Goal: Task Accomplishment & Management: Use online tool/utility

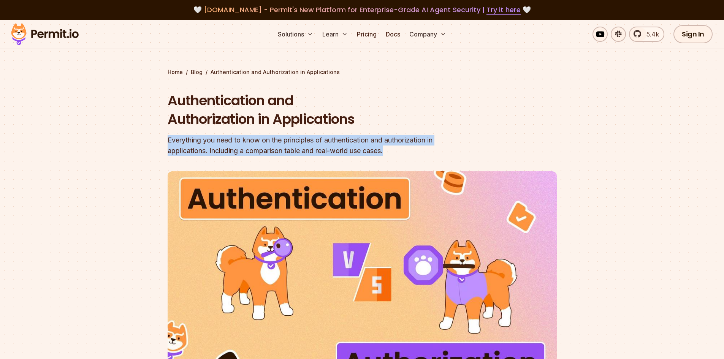
drag, startPoint x: 163, startPoint y: 142, endPoint x: 397, endPoint y: 152, distance: 234.6
click at [397, 152] on section "Home / Blog / Authentication and Authorization in Applications Authentication a…" at bounding box center [362, 234] width 724 height 429
copy div "Everything you need to know on the principles of authentication and authorizati…"
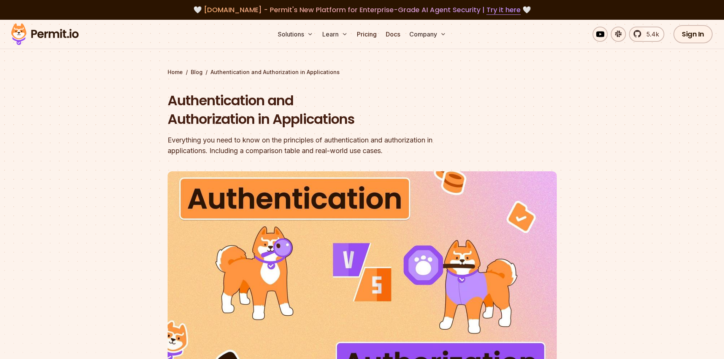
click at [536, 80] on div "Home / Blog / Authentication and Authorization in Applications Authentication a…" at bounding box center [361, 249] width 389 height 362
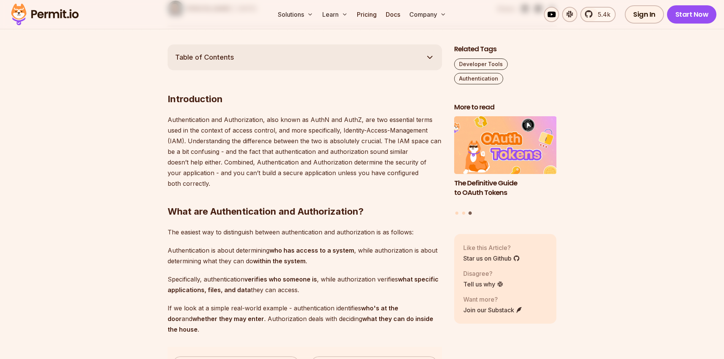
scroll to position [418, 0]
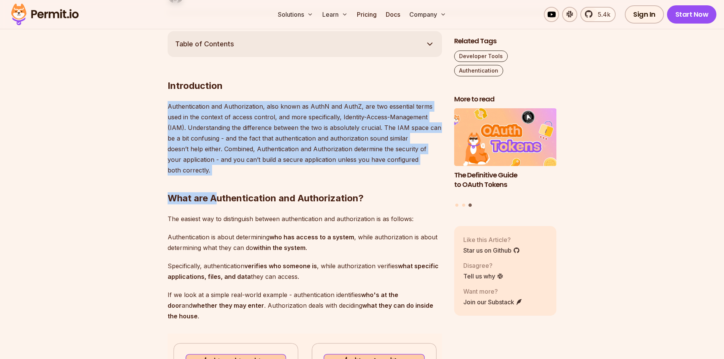
drag, startPoint x: 165, startPoint y: 103, endPoint x: 217, endPoint y: 180, distance: 92.6
click at [225, 148] on p "Authentication and Authorization, also known as AuthN and AuthZ, are two essent…" at bounding box center [304, 138] width 274 height 74
drag, startPoint x: 168, startPoint y: 103, endPoint x: 231, endPoint y: 169, distance: 91.1
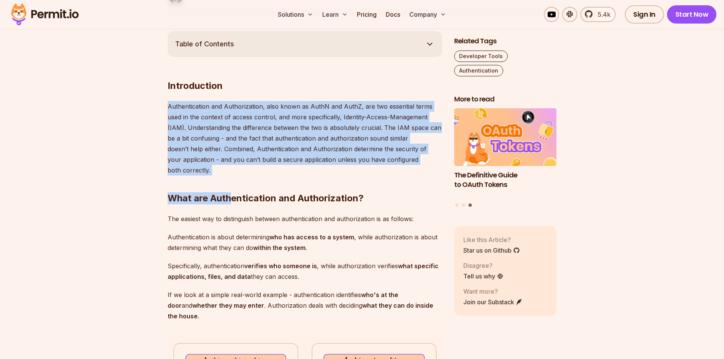
click at [242, 163] on p "Authentication and Authorization, also known as AuthN and AuthZ, are two essent…" at bounding box center [304, 138] width 274 height 74
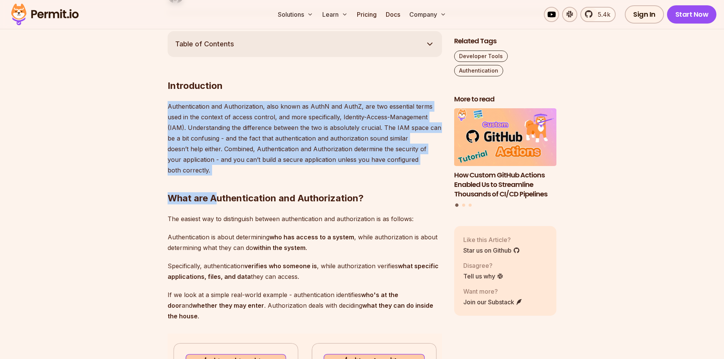
drag, startPoint x: 217, startPoint y: 171, endPoint x: 169, endPoint y: 108, distance: 79.4
copy div "Authentication and Authorization, also known as AuthN and AuthZ, are two essent…"
click at [389, 155] on p "Authentication and Authorization, also known as AuthN and AuthZ, are two essent…" at bounding box center [304, 138] width 274 height 74
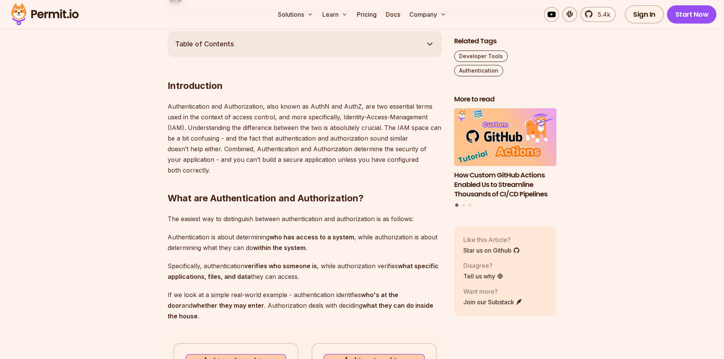
scroll to position [456, 0]
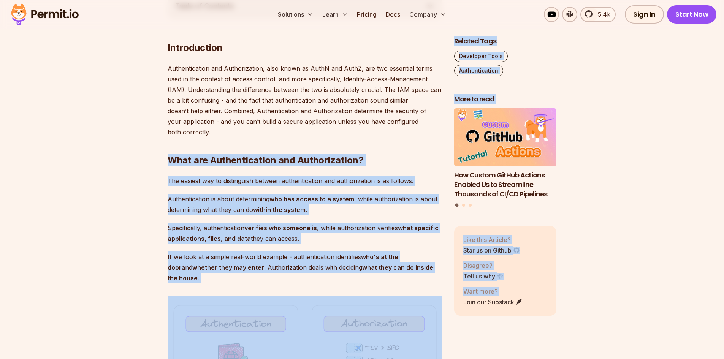
drag, startPoint x: 169, startPoint y: 160, endPoint x: 450, endPoint y: 270, distance: 301.8
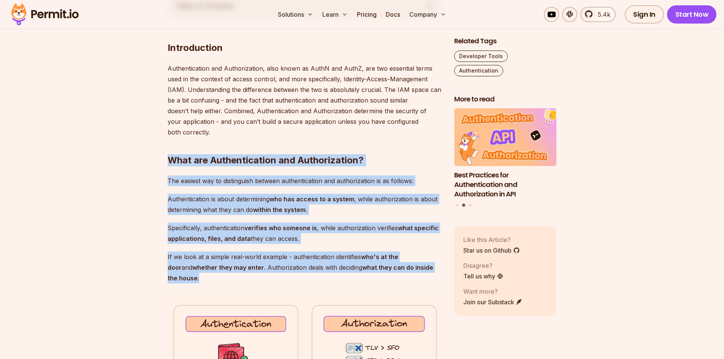
drag, startPoint x: 444, startPoint y: 269, endPoint x: 160, endPoint y: 158, distance: 304.8
copy div "What are Authentication and Authorization? The easiest way to distinguish betwe…"
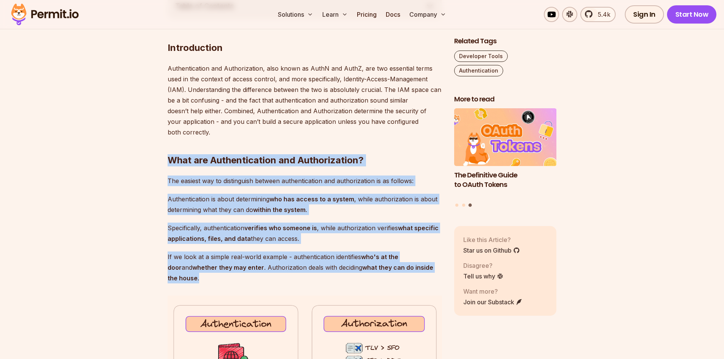
click at [326, 214] on p "Authentication is about determining who has access to a system , while authoriz…" at bounding box center [304, 204] width 274 height 21
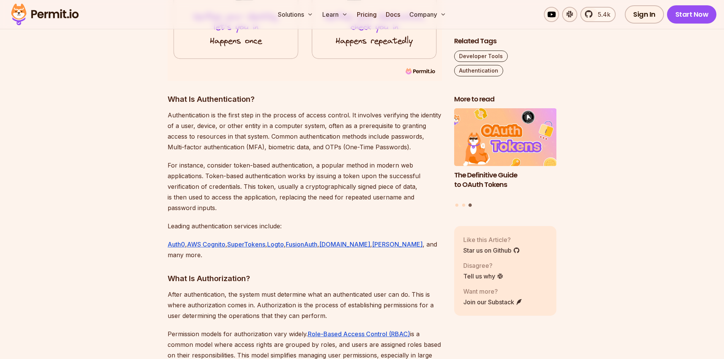
scroll to position [836, 0]
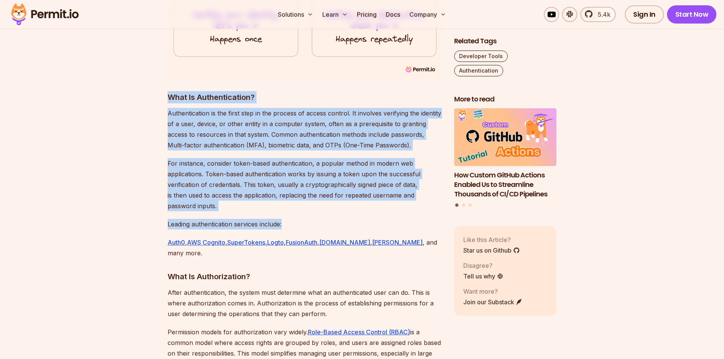
drag, startPoint x: 165, startPoint y: 82, endPoint x: 287, endPoint y: 211, distance: 177.6
copy div "What Is Authentication? Authentication is the first step in the process of acce…"
click at [396, 219] on p "Leading authentication services include:" at bounding box center [304, 224] width 274 height 11
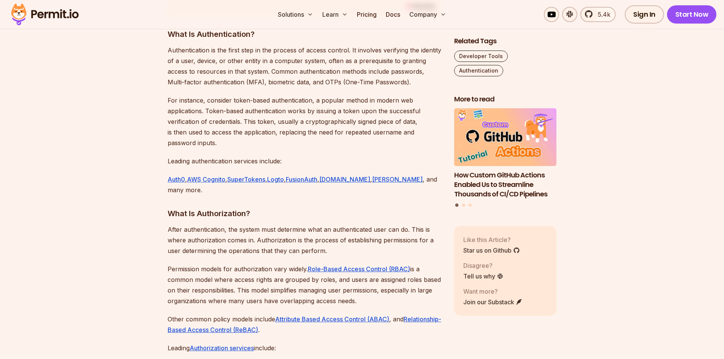
scroll to position [912, 0]
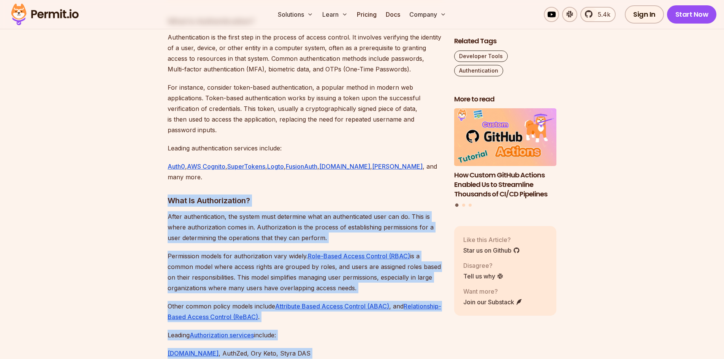
drag, startPoint x: 165, startPoint y: 178, endPoint x: 341, endPoint y: 325, distance: 229.4
click at [301, 330] on p "Leading Authorization services include:" at bounding box center [304, 335] width 274 height 11
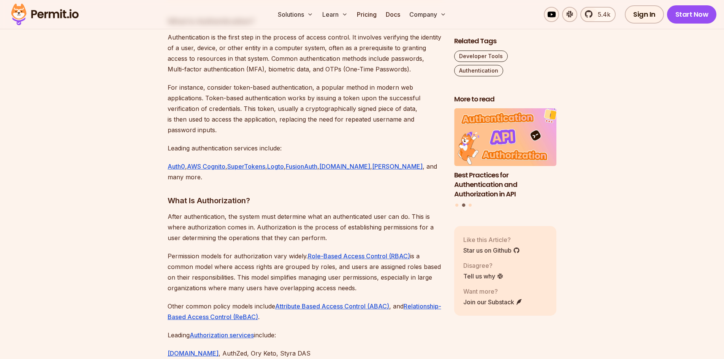
drag, startPoint x: 283, startPoint y: 314, endPoint x: 167, endPoint y: 194, distance: 166.0
copy div "After authentication, the system must determine what an authenticated user can …"
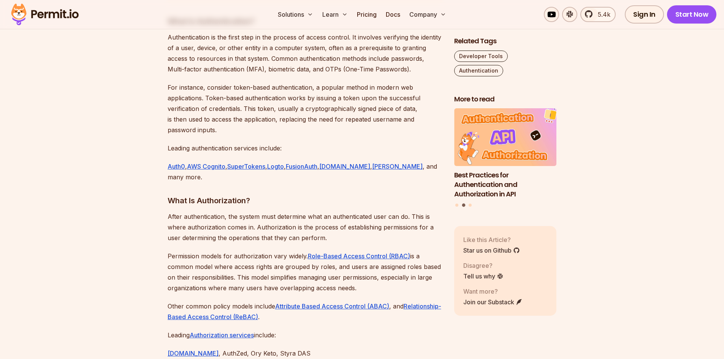
click at [364, 194] on h3 "What Is Authorization?" at bounding box center [304, 200] width 274 height 12
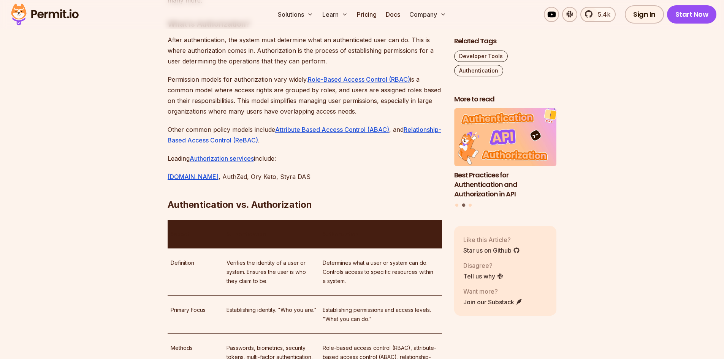
scroll to position [1101, 0]
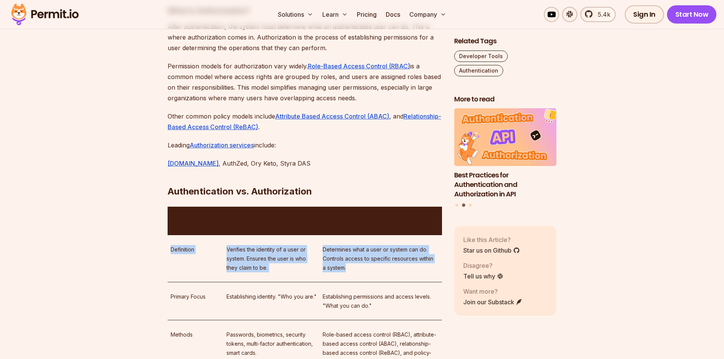
drag, startPoint x: 172, startPoint y: 225, endPoint x: 360, endPoint y: 247, distance: 189.0
click at [360, 247] on tr "Definition Verifies the identity of a user or system. Ensures the user is who t…" at bounding box center [304, 258] width 274 height 47
copy tr "Definition Verifies the identity of a user or system. Ensures the user is who t…"
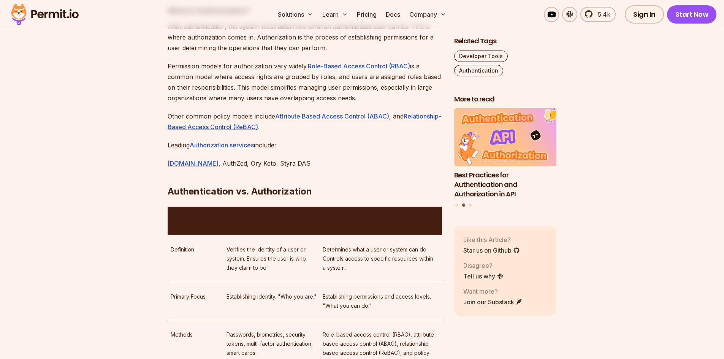
click at [348, 155] on h2 "Authentication vs. Authorization" at bounding box center [304, 176] width 274 height 43
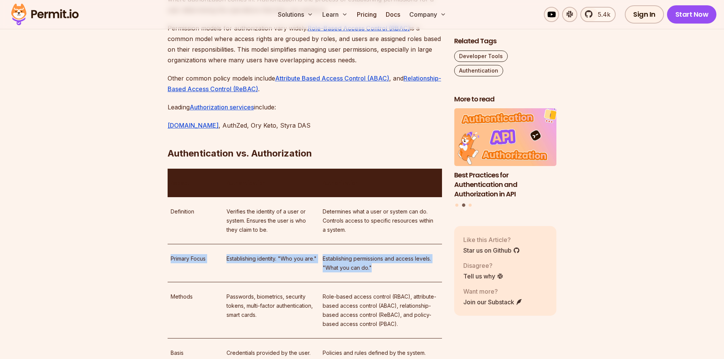
drag, startPoint x: 167, startPoint y: 236, endPoint x: 381, endPoint y: 245, distance: 214.0
click at [381, 245] on tr "Primary Focus Establishing identity. "Who you are." Establishing permissions an…" at bounding box center [304, 263] width 274 height 38
copy tr "Primary Focus Establishing identity. "Who you are." Establishing permissions an…"
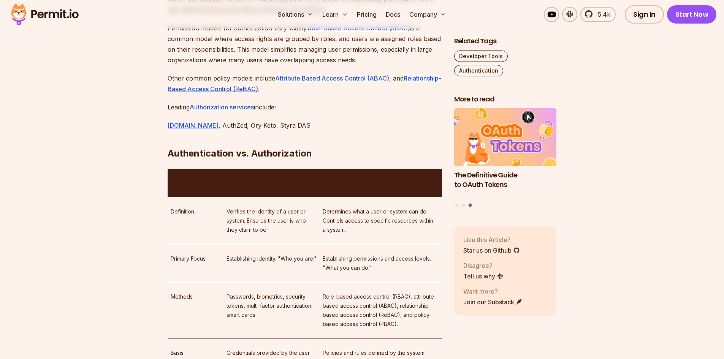
click at [351, 102] on p "Leading Authorization services include:" at bounding box center [304, 107] width 274 height 11
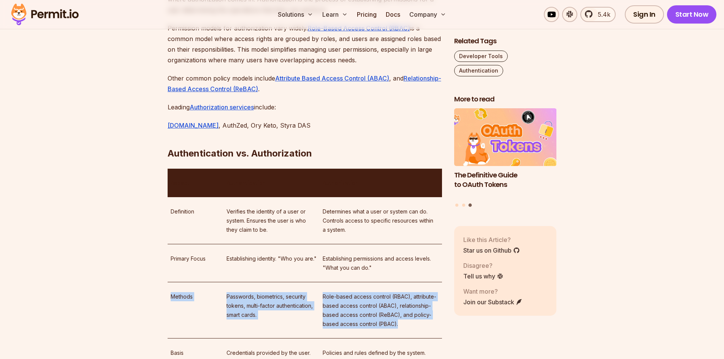
drag, startPoint x: 171, startPoint y: 271, endPoint x: 401, endPoint y: 299, distance: 231.9
click at [401, 299] on tr "Methods Passwords, biometrics, security tokens, multi-factor authentication, sm…" at bounding box center [304, 310] width 274 height 56
copy tr "Methods Passwords, biometrics, security tokens, multi-factor authentication, sm…"
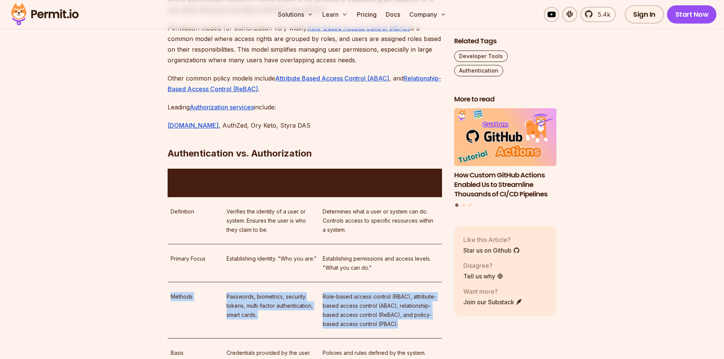
drag, startPoint x: 171, startPoint y: 275, endPoint x: 397, endPoint y: 307, distance: 228.7
click at [397, 307] on tr "Methods Passwords, biometrics, security tokens, multi-factor authentication, sm…" at bounding box center [304, 310] width 274 height 56
copy tr "Methods Passwords, biometrics, security tokens, multi-factor authentication, sm…"
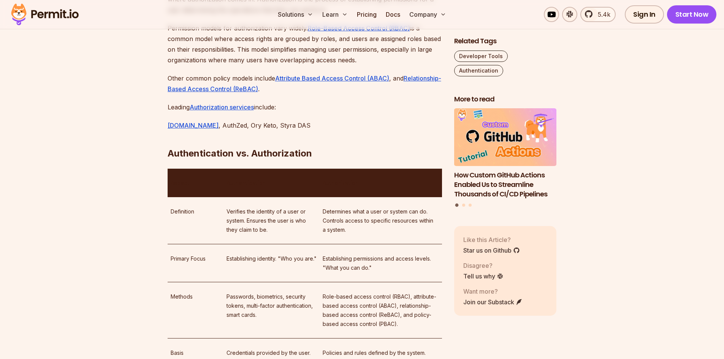
click at [375, 117] on h2 "Authentication vs. Authorization" at bounding box center [304, 138] width 274 height 43
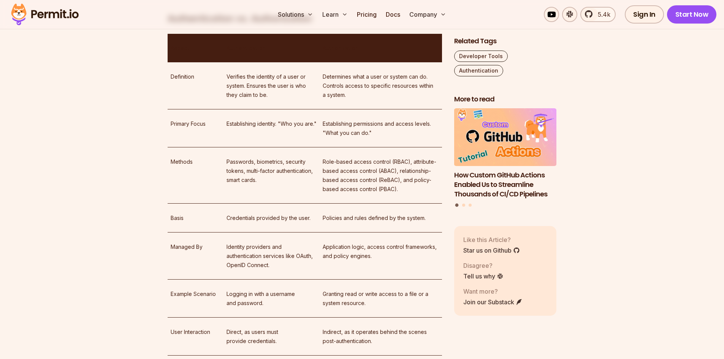
scroll to position [1291, 0]
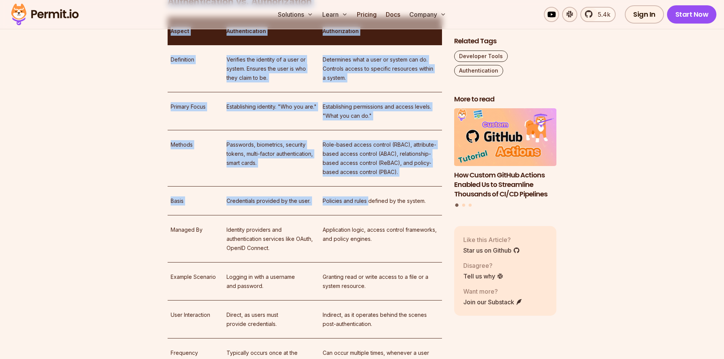
drag, startPoint x: 165, startPoint y: 179, endPoint x: 368, endPoint y: 179, distance: 203.2
click at [368, 179] on section "Table of Contents Introduction Authentication and Authorization, also known as …" at bounding box center [362, 195] width 724 height 2074
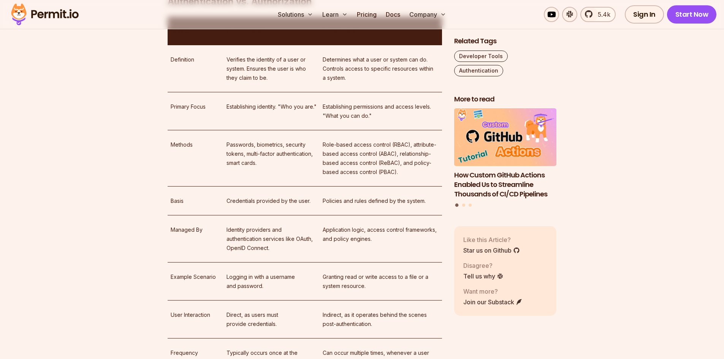
click at [373, 196] on p "Policies and rules defined by the system." at bounding box center [380, 200] width 116 height 9
drag, startPoint x: 431, startPoint y: 179, endPoint x: 171, endPoint y: 181, distance: 260.2
click at [171, 186] on tr "Basis Credentials provided by the user. Policies and rules defined by the syste…" at bounding box center [304, 200] width 274 height 29
copy tr "Basis Credentials provided by the user. Policies and rules defined by the syste…"
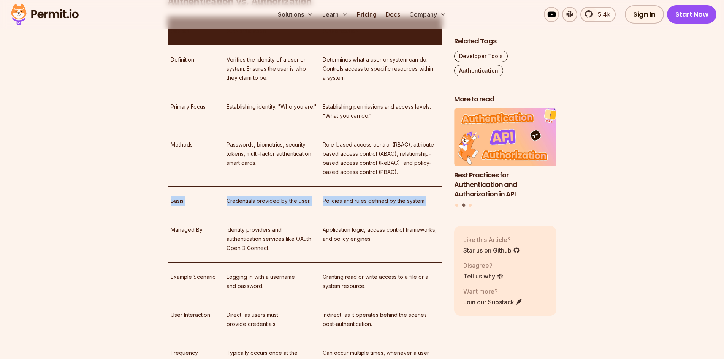
click at [361, 224] on td "Application logic, access control frameworks, and policy engines." at bounding box center [380, 238] width 122 height 47
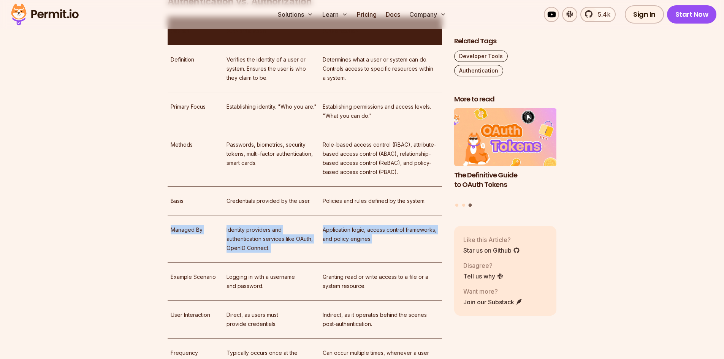
drag, startPoint x: 169, startPoint y: 207, endPoint x: 377, endPoint y: 220, distance: 208.5
click at [377, 220] on tr "Managed By Identity providers and authentication services like OAuth, OpenID Co…" at bounding box center [304, 238] width 274 height 47
click at [340, 225] on p "Application logic, access control frameworks, and policy engines." at bounding box center [380, 234] width 116 height 18
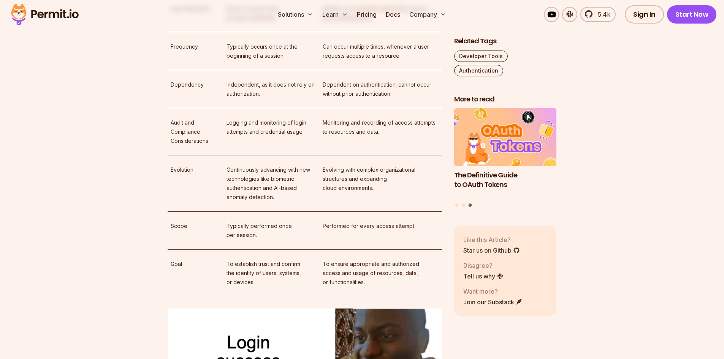
scroll to position [1633, 0]
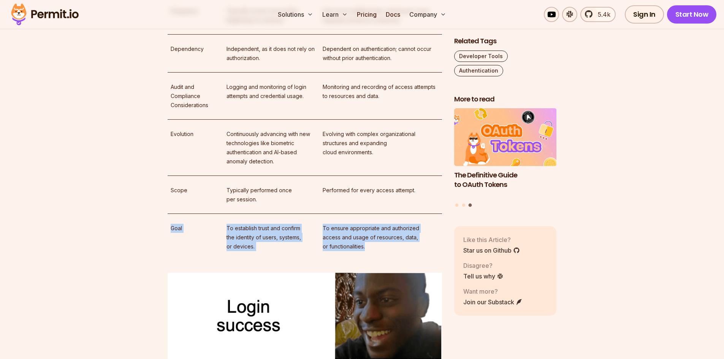
drag, startPoint x: 171, startPoint y: 203, endPoint x: 374, endPoint y: 232, distance: 205.6
click at [374, 232] on tr "Goal To establish trust and confirm the identity of users, systems, or devices.…" at bounding box center [304, 237] width 274 height 47
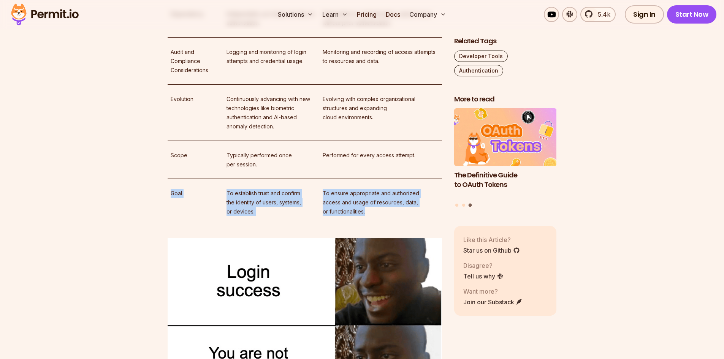
scroll to position [1747, 0]
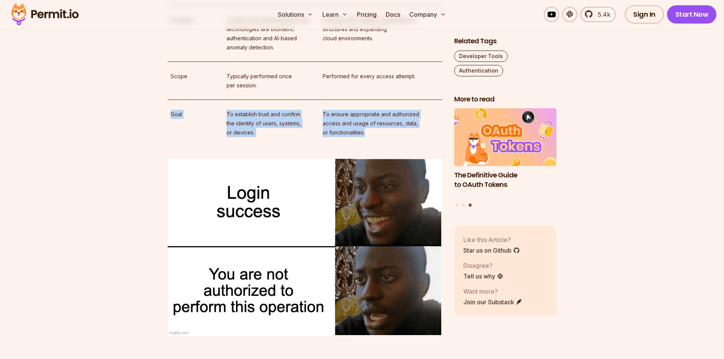
click at [327, 112] on p "To ensure appropriate and authorized access and usage of resources, data, or fu…" at bounding box center [380, 123] width 116 height 27
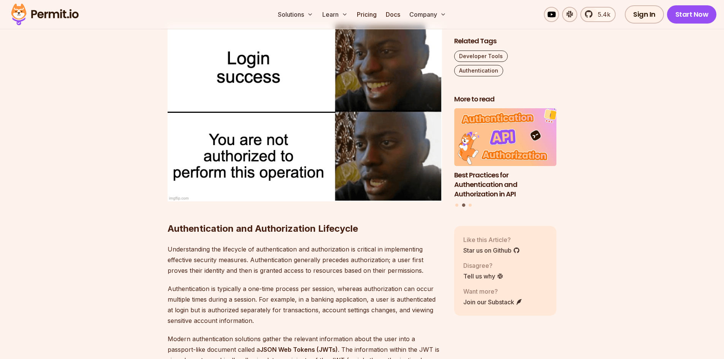
scroll to position [2013, 0]
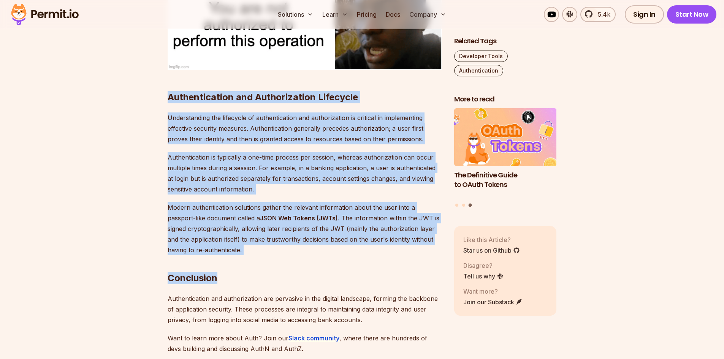
drag, startPoint x: 165, startPoint y: 77, endPoint x: 253, endPoint y: 227, distance: 173.9
click at [224, 118] on p "Understanding the lifecycle of authentication and authorization is critical in …" at bounding box center [304, 128] width 274 height 32
drag, startPoint x: 167, startPoint y: 76, endPoint x: 212, endPoint y: 229, distance: 160.0
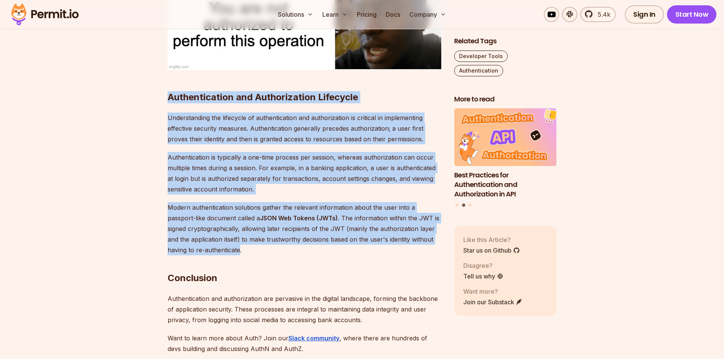
click at [295, 220] on p "Modern authentication solutions gather the relevant information about the user …" at bounding box center [304, 228] width 274 height 53
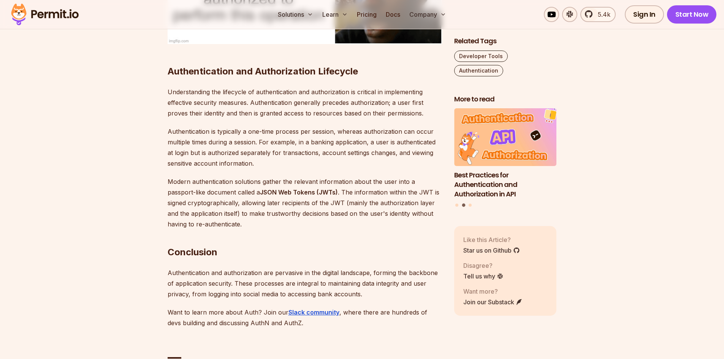
scroll to position [2127, 0]
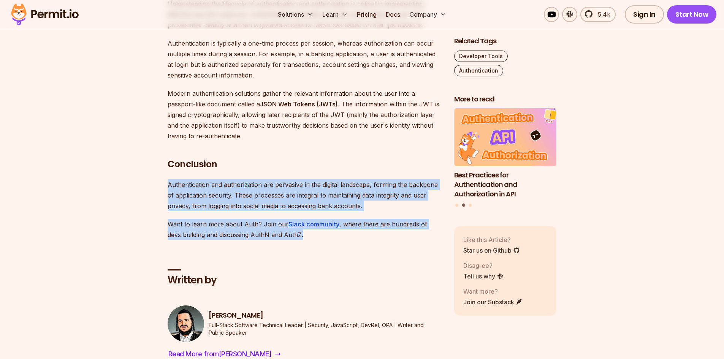
drag, startPoint x: 162, startPoint y: 153, endPoint x: 291, endPoint y: 216, distance: 143.4
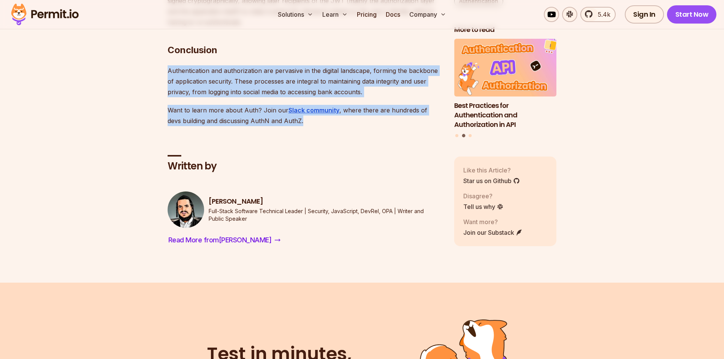
scroll to position [2317, 0]
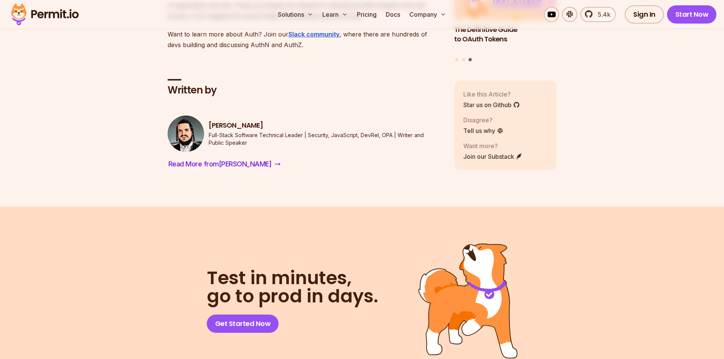
click at [327, 130] on div "Gabriel L. Manor Full-Stack Software Technical Leader | Security, JavaScript, D…" at bounding box center [304, 133] width 274 height 36
click at [227, 314] on link "Get Started Now" at bounding box center [243, 323] width 72 height 18
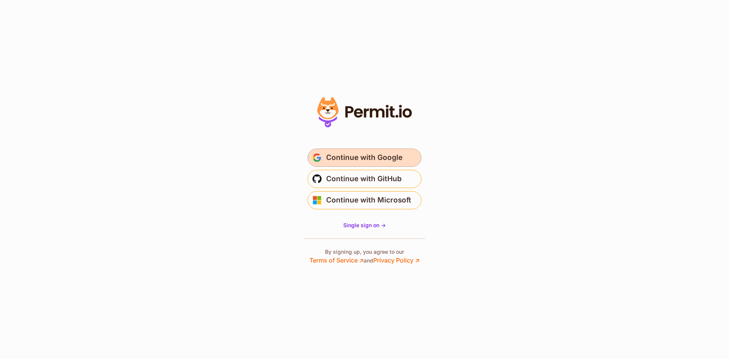
click at [391, 163] on span "Continue with Google" at bounding box center [364, 158] width 76 height 12
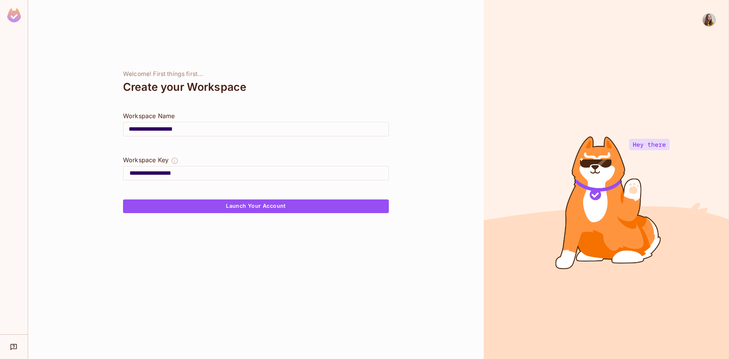
click at [171, 177] on input "**********" at bounding box center [259, 173] width 259 height 12
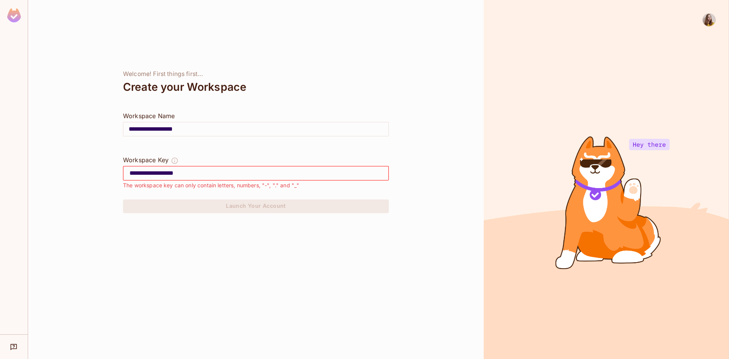
type input "**********"
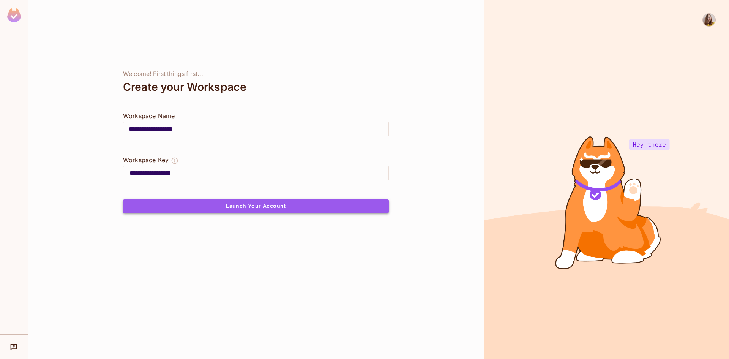
click at [244, 210] on button "Launch Your Account" at bounding box center [256, 206] width 266 height 14
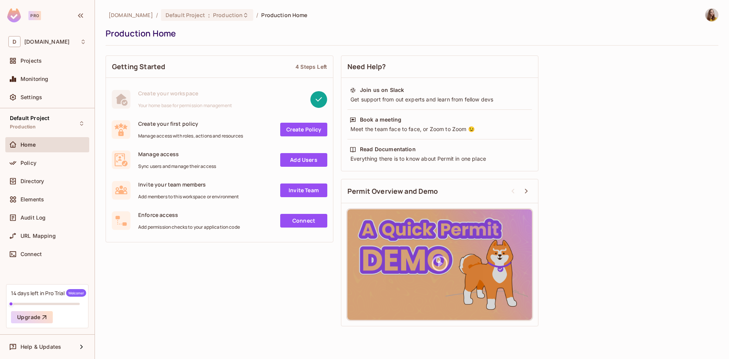
click at [194, 136] on span "Manage access with roles, actions and resources" at bounding box center [190, 136] width 105 height 6
click at [227, 135] on span "Manage access with roles, actions and resources" at bounding box center [190, 136] width 105 height 6
click at [28, 164] on span "Policy" at bounding box center [29, 163] width 16 height 6
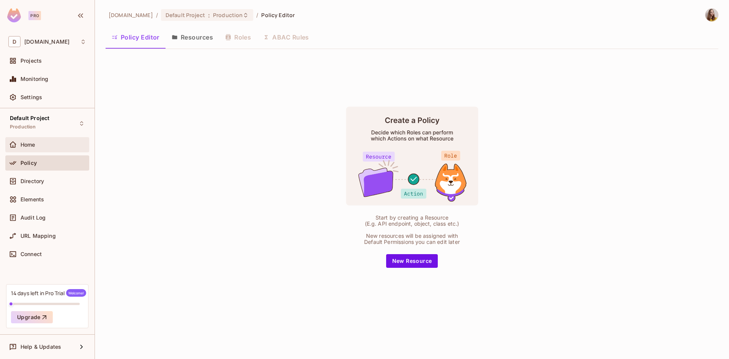
click at [26, 147] on span "Home" at bounding box center [28, 145] width 15 height 6
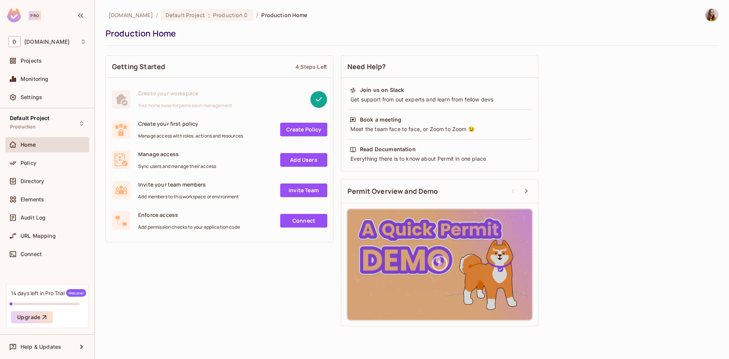
click at [321, 93] on rect at bounding box center [318, 99] width 17 height 17
click at [318, 126] on link "Create Policy" at bounding box center [303, 130] width 47 height 14
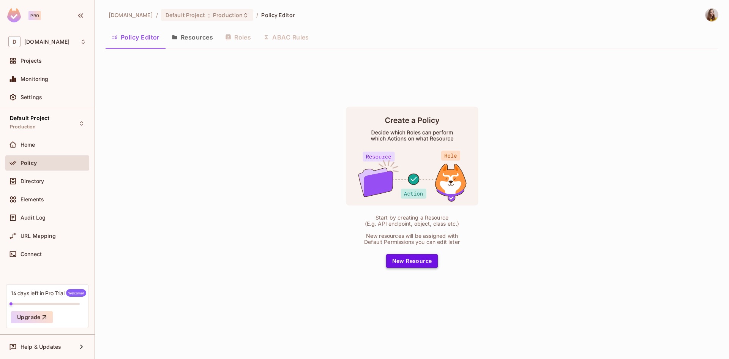
click at [432, 259] on button "New Resource" at bounding box center [412, 261] width 52 height 14
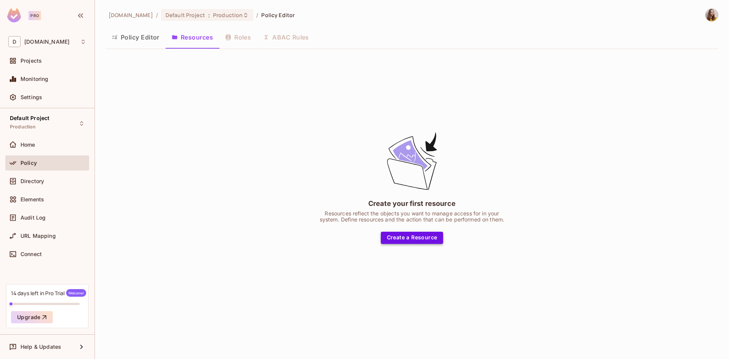
click at [426, 237] on button "Create a Resource" at bounding box center [412, 238] width 63 height 12
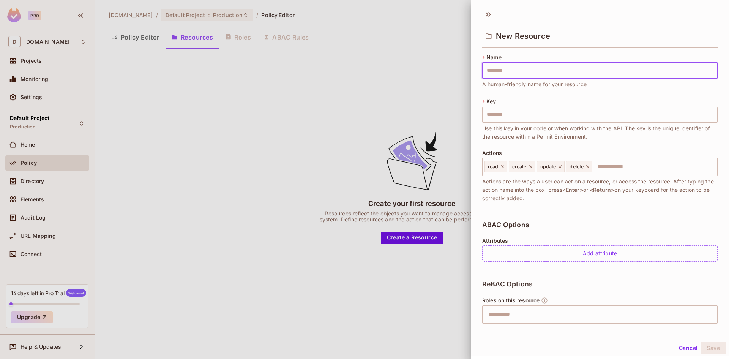
click at [632, 27] on div "New Resource" at bounding box center [599, 35] width 235 height 25
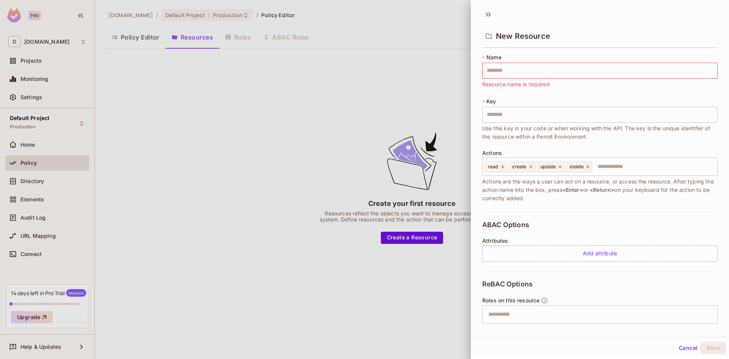
click at [309, 109] on div at bounding box center [364, 179] width 729 height 359
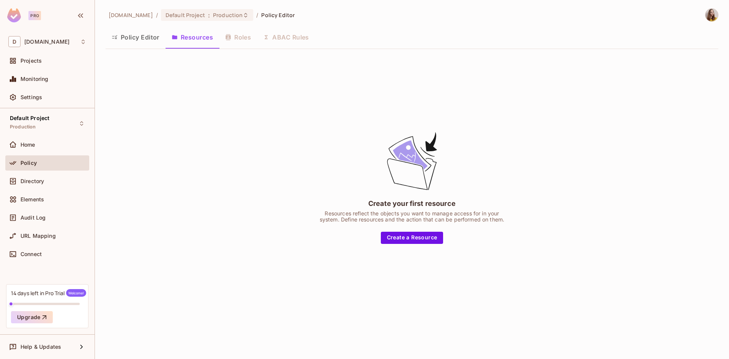
click at [128, 19] on ol "dsr-corporation.com / Default Project : Production / Policy Editor" at bounding box center [202, 15] width 186 height 12
click at [45, 60] on div "Projects" at bounding box center [54, 61] width 66 height 6
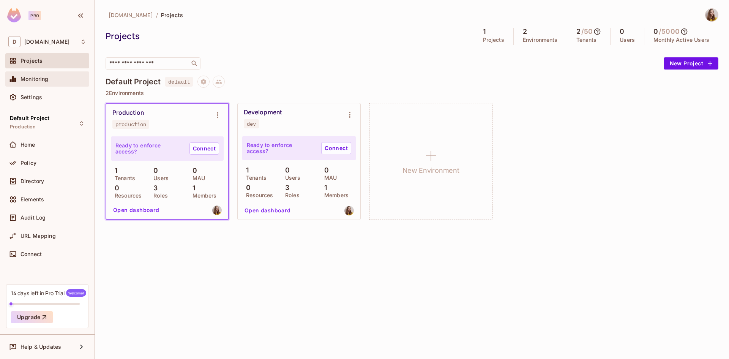
click at [60, 81] on div "Monitoring" at bounding box center [54, 79] width 66 height 6
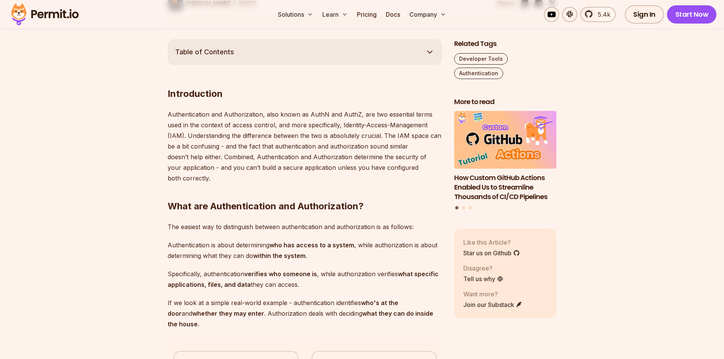
scroll to position [608, 0]
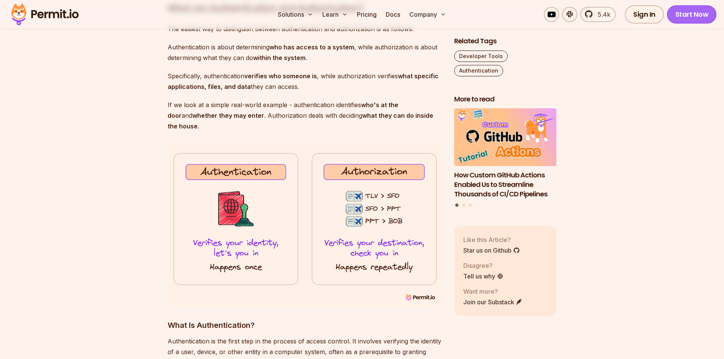
click at [697, 16] on link "Start Now" at bounding box center [692, 14] width 50 height 18
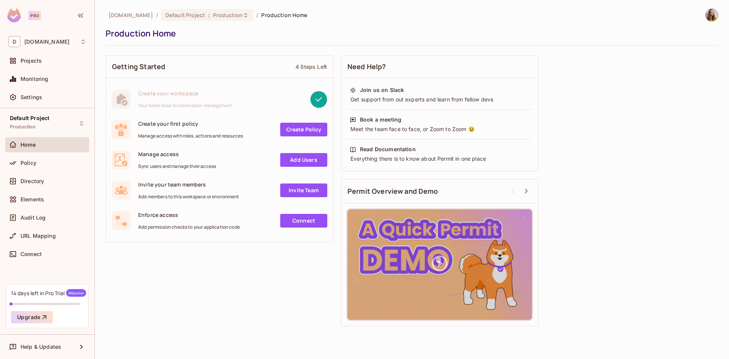
click at [312, 161] on link "Add Users" at bounding box center [303, 160] width 47 height 14
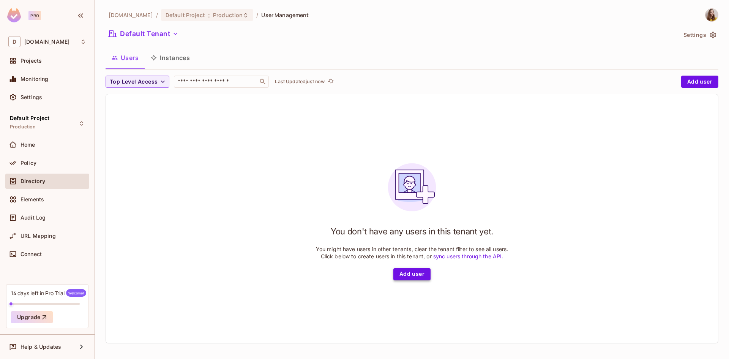
click at [408, 270] on button "Add user" at bounding box center [411, 274] width 37 height 12
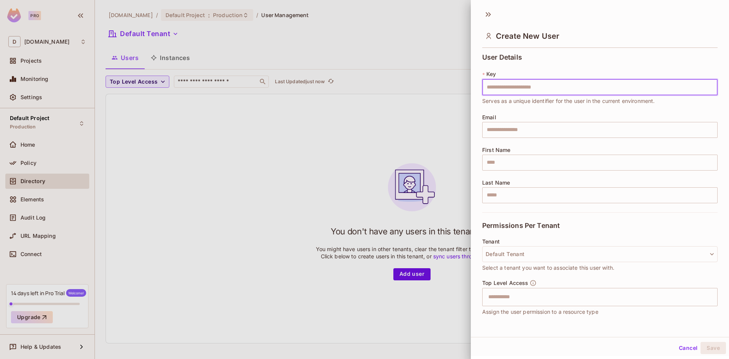
click at [540, 87] on input "text" at bounding box center [599, 87] width 235 height 16
click at [526, 85] on input "text" at bounding box center [599, 87] width 235 height 16
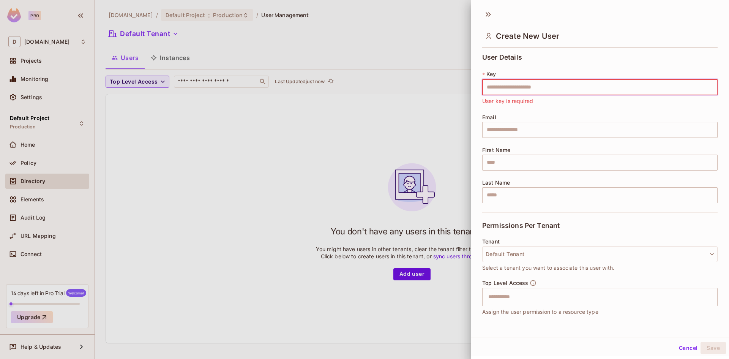
click at [33, 165] on div at bounding box center [364, 179] width 729 height 359
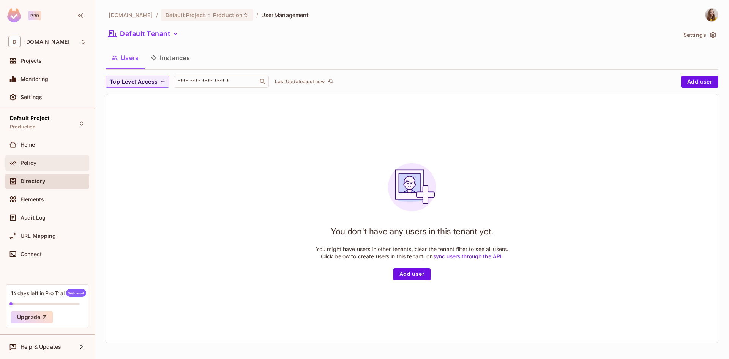
click at [33, 164] on span "Policy" at bounding box center [29, 163] width 16 height 6
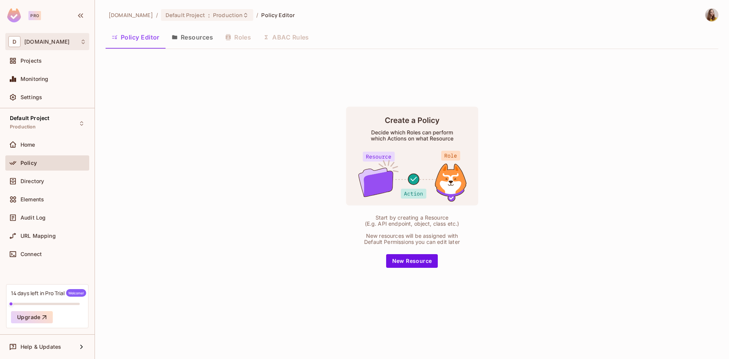
click at [84, 44] on icon at bounding box center [83, 42] width 6 height 6
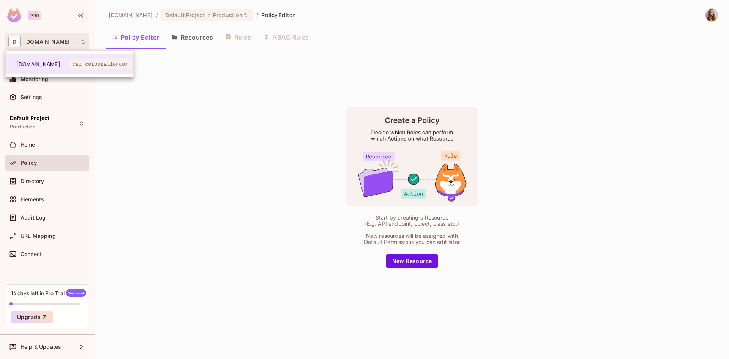
click at [188, 153] on div at bounding box center [364, 179] width 729 height 359
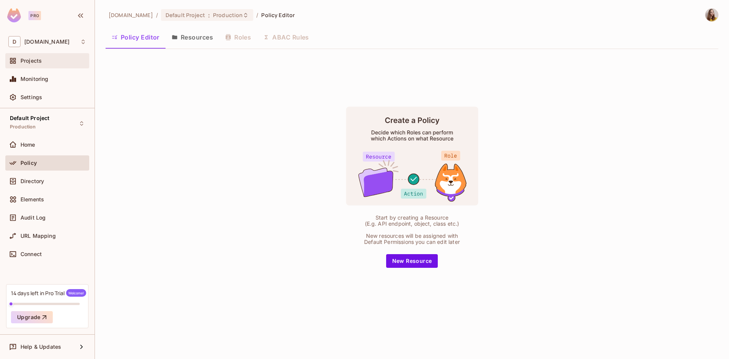
click at [41, 58] on span "Projects" at bounding box center [31, 61] width 21 height 6
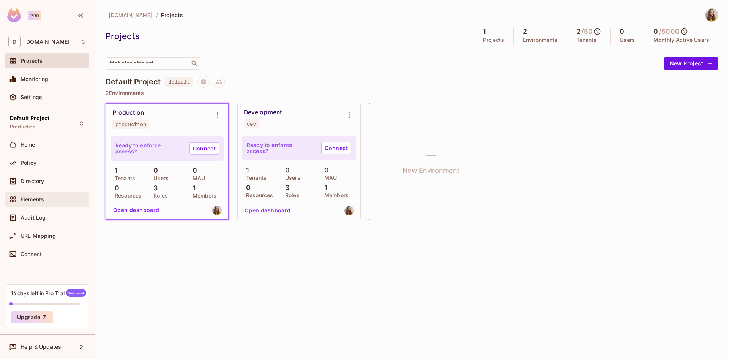
click at [36, 197] on span "Elements" at bounding box center [33, 199] width 24 height 6
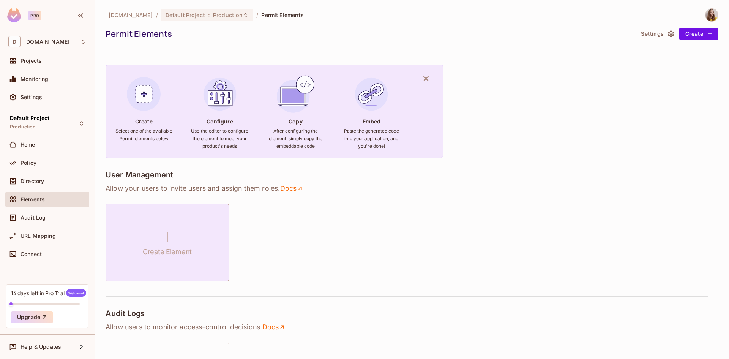
click at [220, 245] on div "Create Element" at bounding box center [167, 242] width 123 height 77
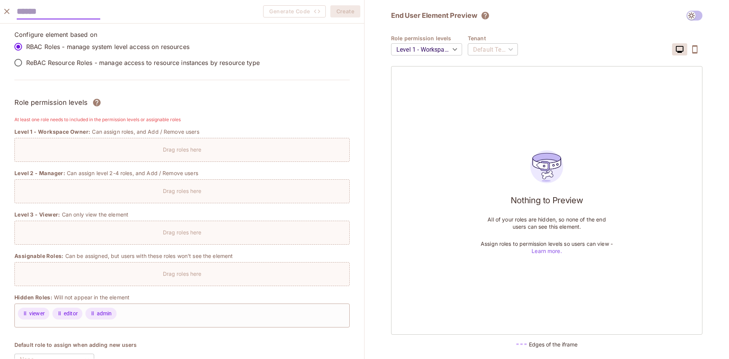
click at [72, 153] on div "Drag roles here" at bounding box center [181, 150] width 335 height 24
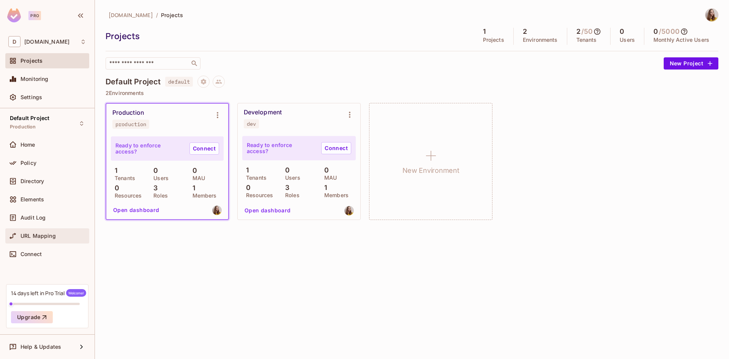
click at [39, 240] on div "URL Mapping" at bounding box center [47, 235] width 78 height 9
